Goal: Check status: Check status

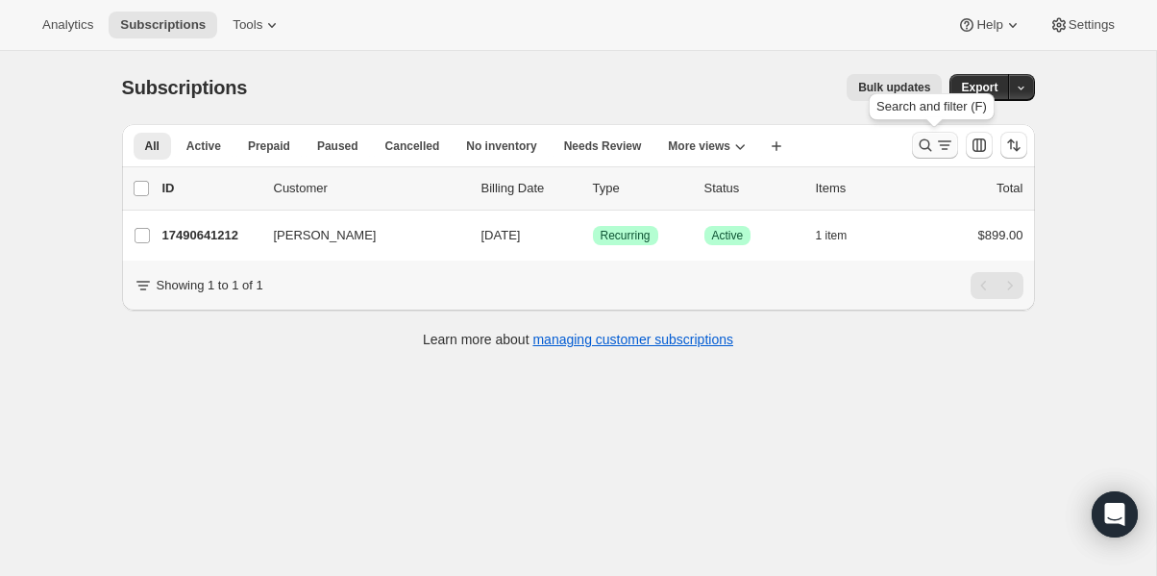
click at [924, 153] on icon "Search and filter results" at bounding box center [925, 145] width 19 height 19
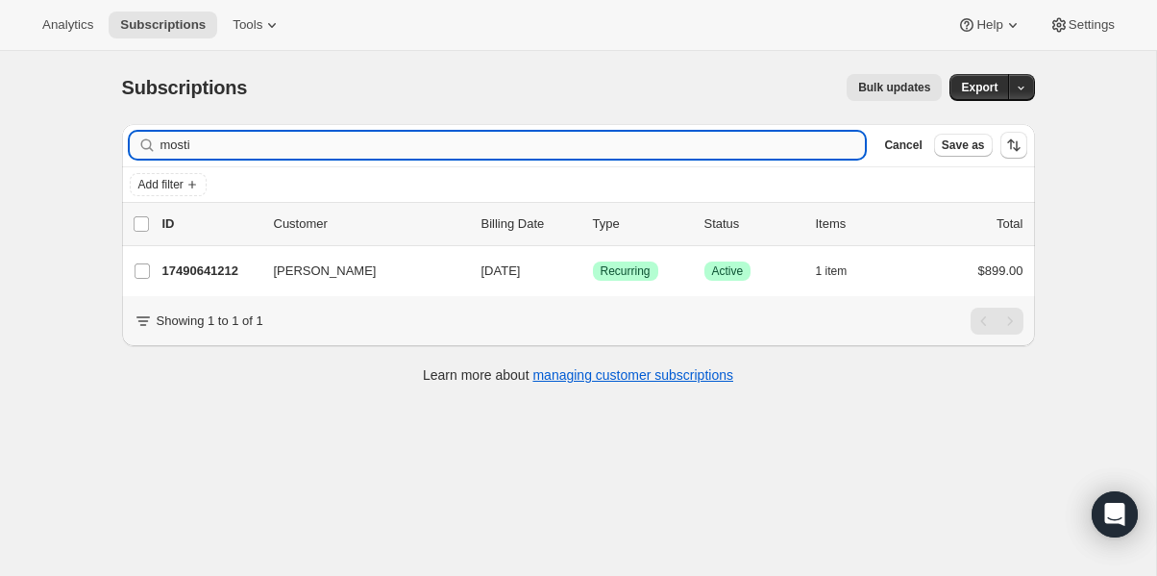
click at [437, 137] on input "mosti" at bounding box center [513, 145] width 705 height 27
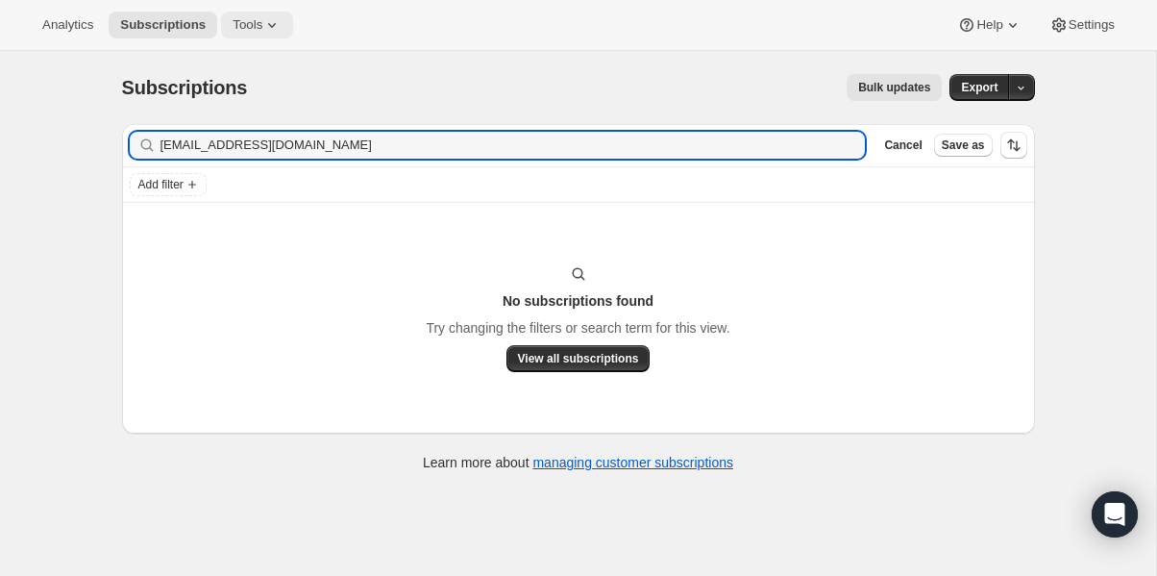
type input "[EMAIL_ADDRESS][DOMAIN_NAME]"
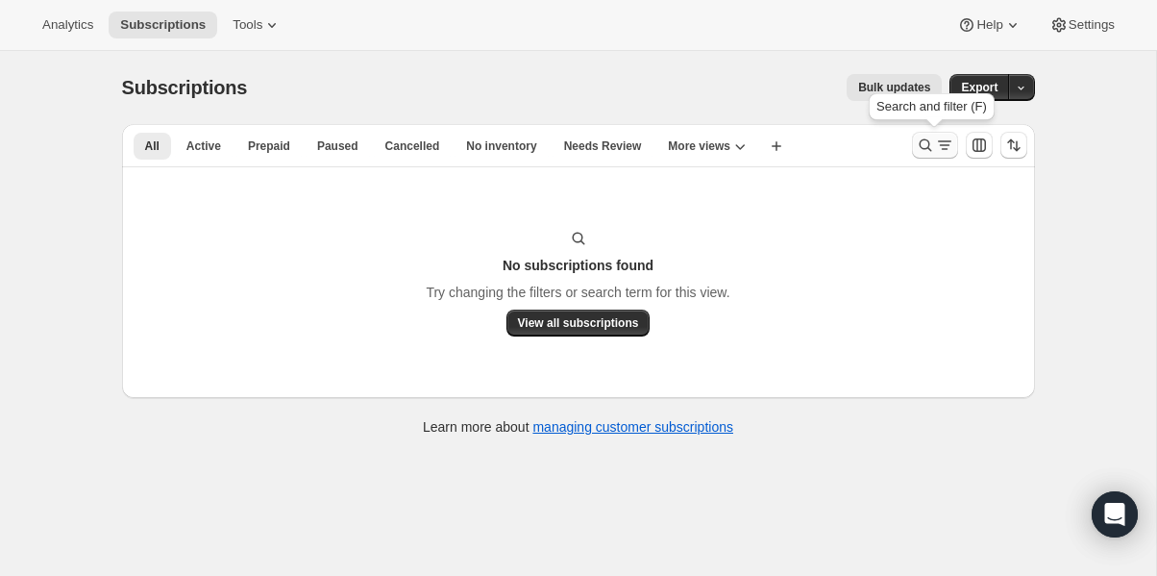
click at [945, 144] on icon "Search and filter results" at bounding box center [944, 145] width 19 height 19
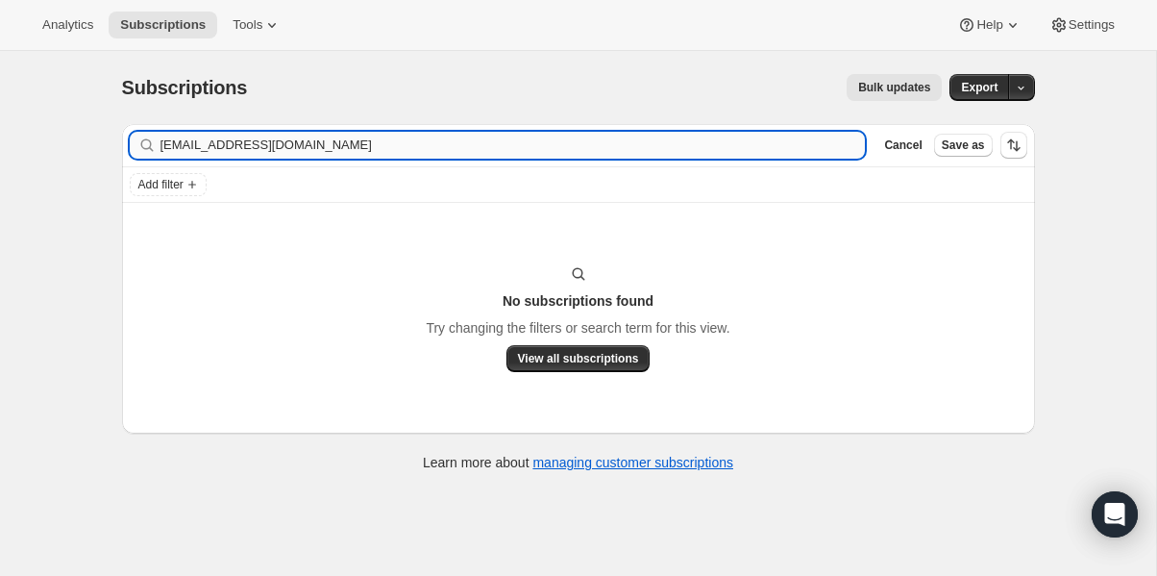
click at [514, 147] on input "[EMAIL_ADDRESS][DOMAIN_NAME]" at bounding box center [513, 145] width 705 height 27
